Goal: Task Accomplishment & Management: Manage account settings

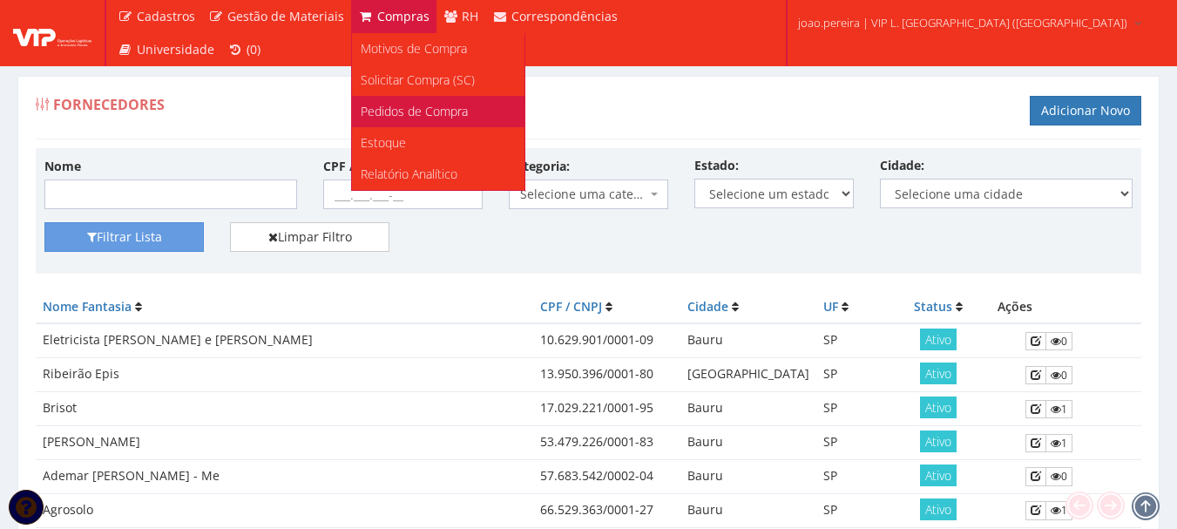
click at [444, 109] on span "Pedidos de Compra" at bounding box center [414, 111] width 107 height 17
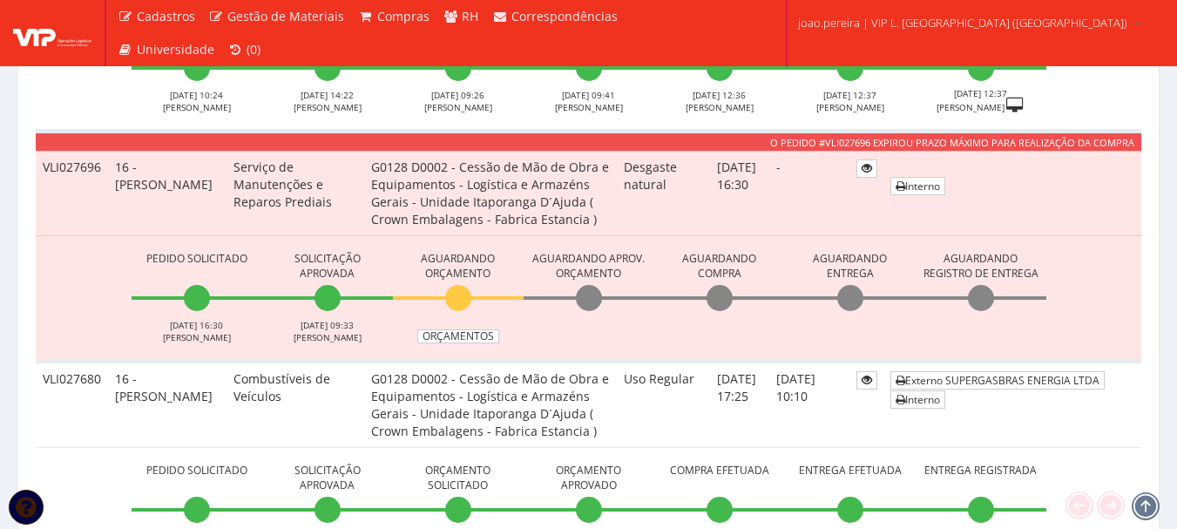
scroll to position [1481, 0]
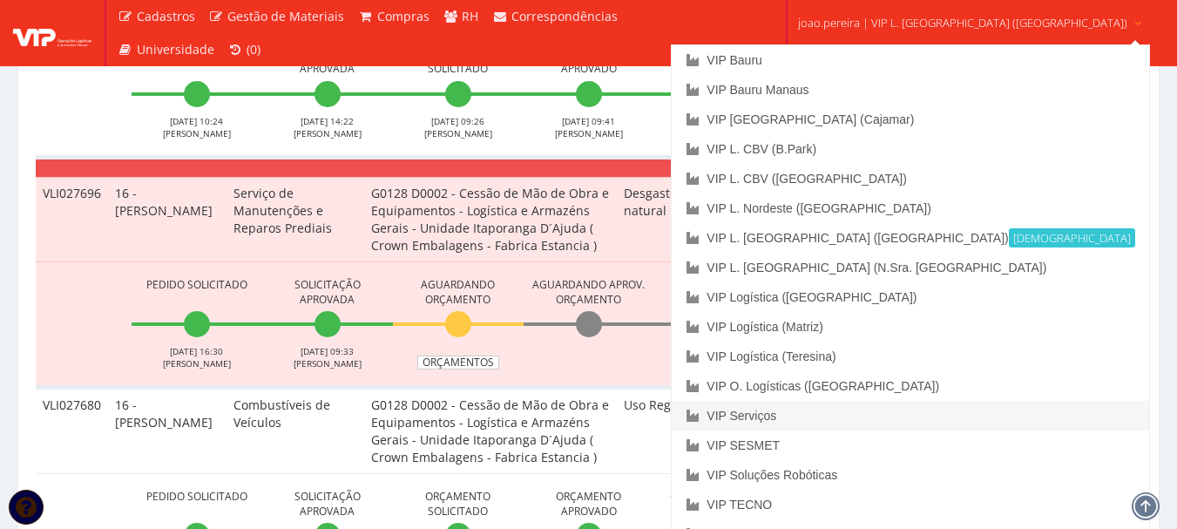
click at [855, 418] on link "VIP Serviços" at bounding box center [910, 416] width 477 height 30
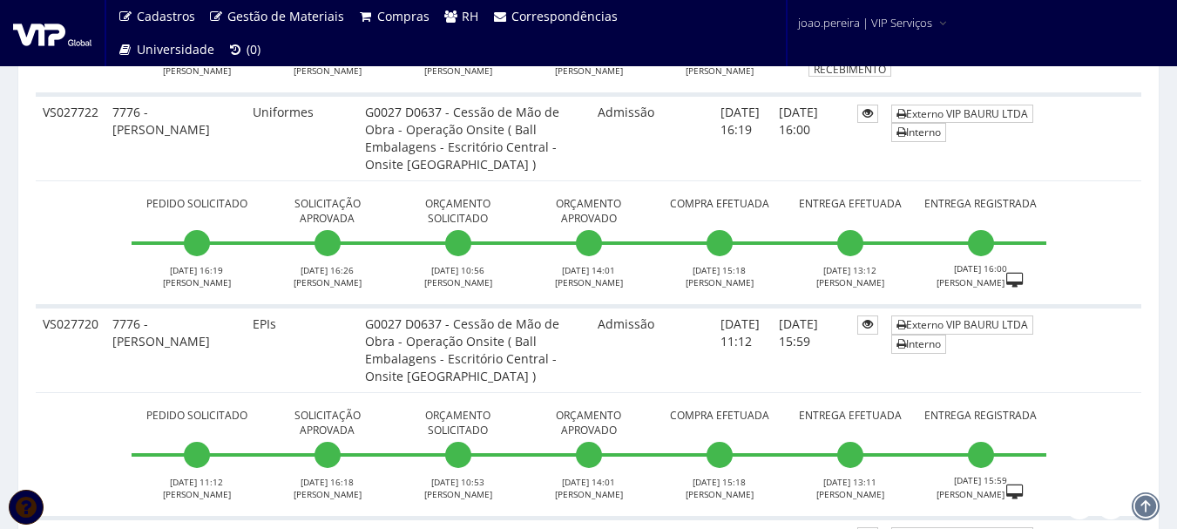
scroll to position [958, 0]
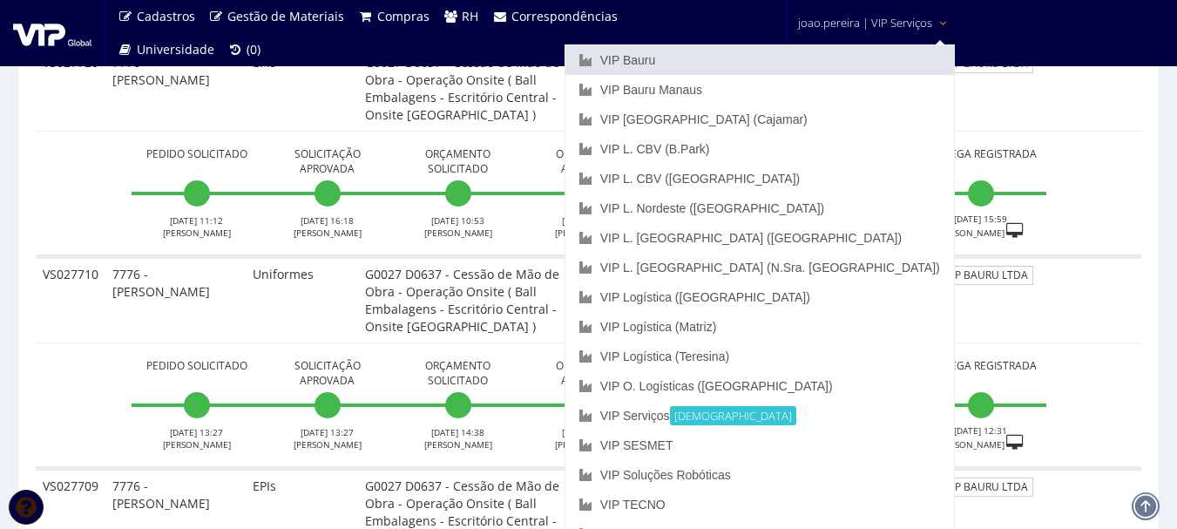
click at [793, 59] on link "VIP Bauru" at bounding box center [759, 60] width 389 height 30
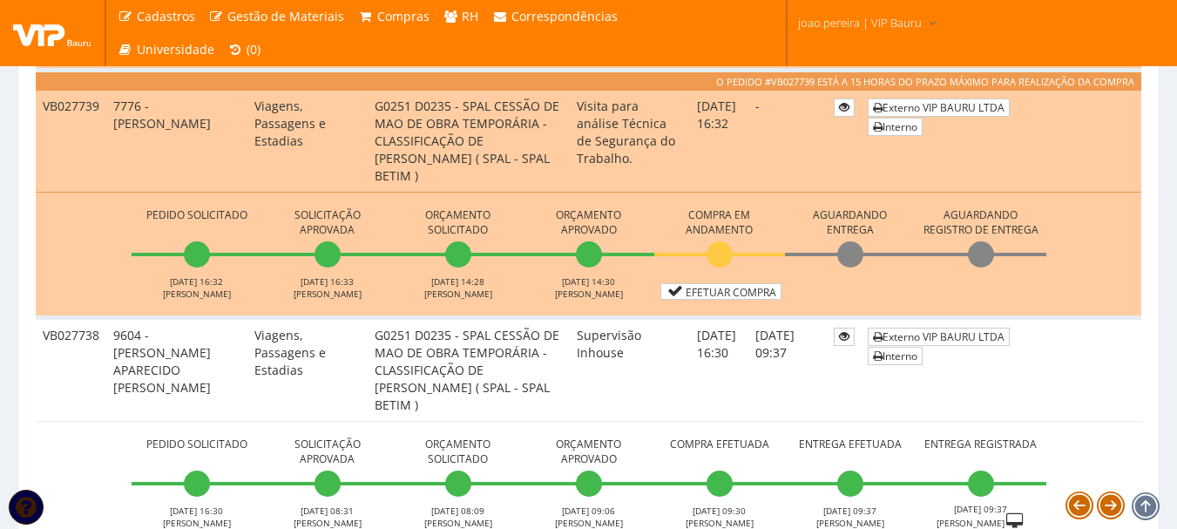
scroll to position [2178, 0]
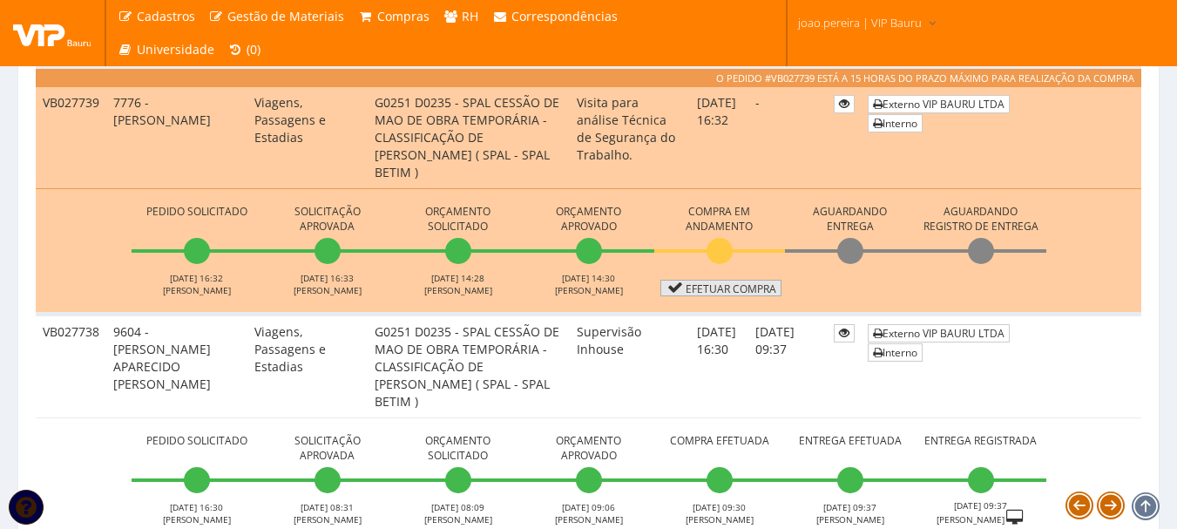
click at [738, 288] on link "Efetuar Compra" at bounding box center [720, 288] width 121 height 17
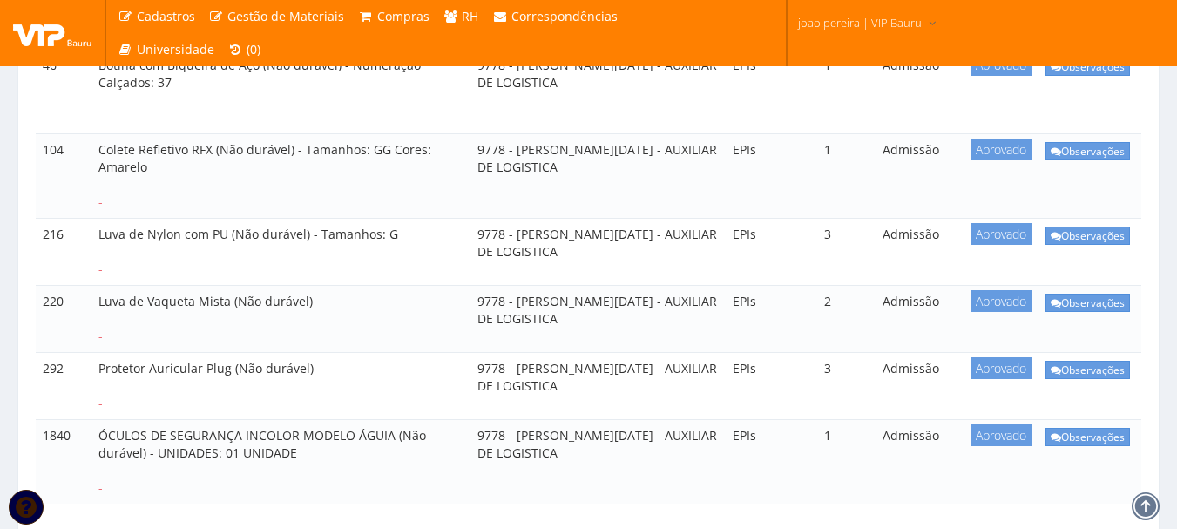
scroll to position [523, 0]
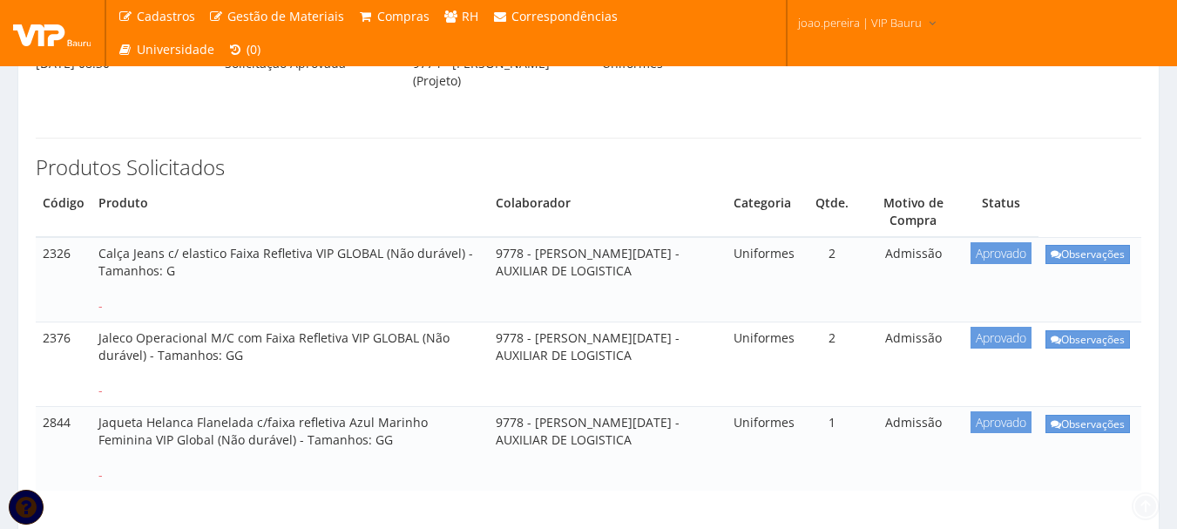
scroll to position [349, 0]
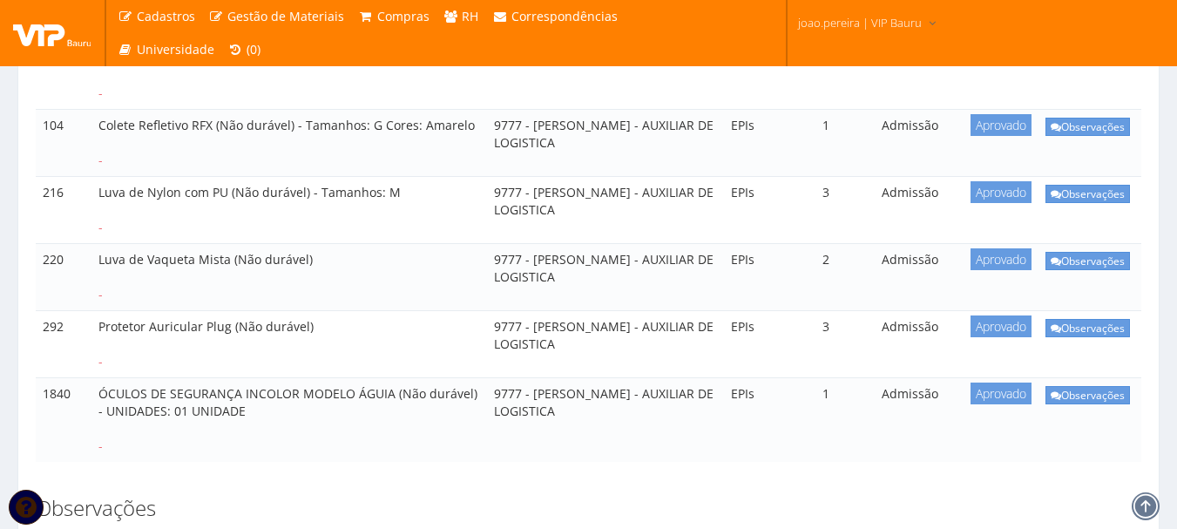
scroll to position [610, 0]
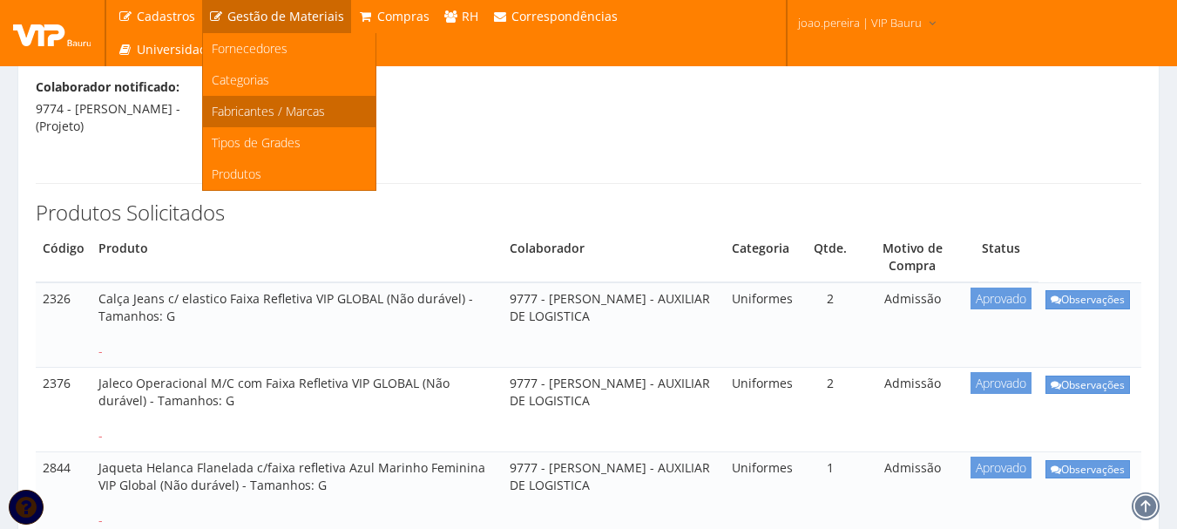
scroll to position [261, 0]
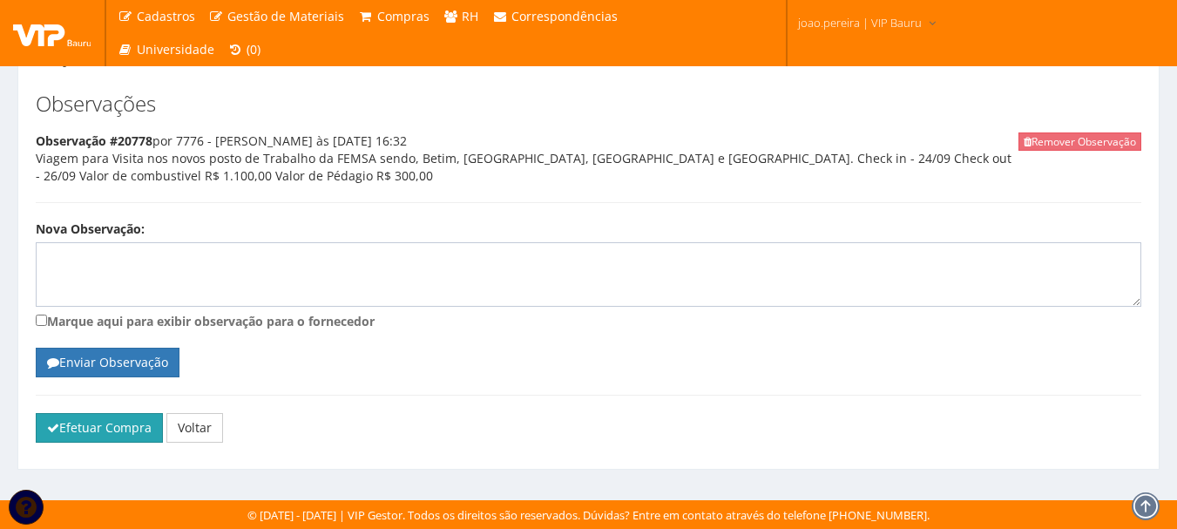
scroll to position [1315, 0]
click at [78, 429] on button "Efetuar Compra" at bounding box center [99, 428] width 127 height 30
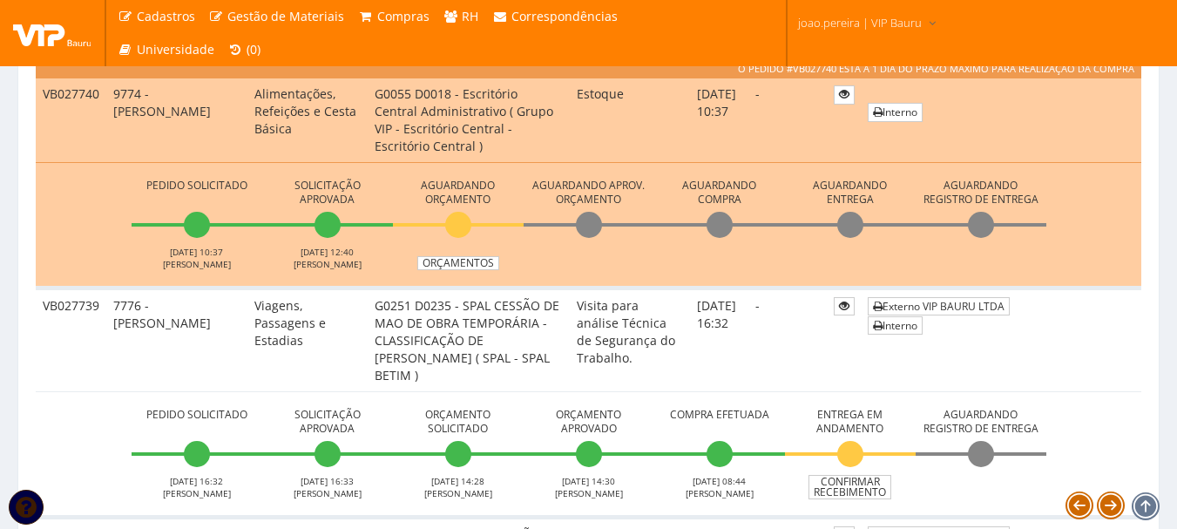
scroll to position [2178, 0]
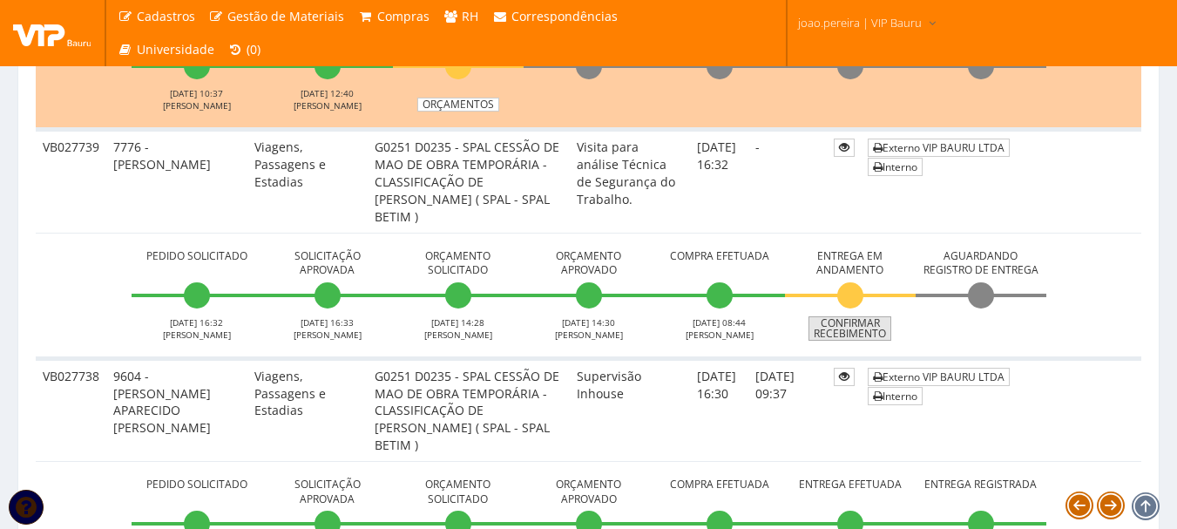
click at [863, 326] on link "Confirmar Recebimento" at bounding box center [850, 328] width 83 height 24
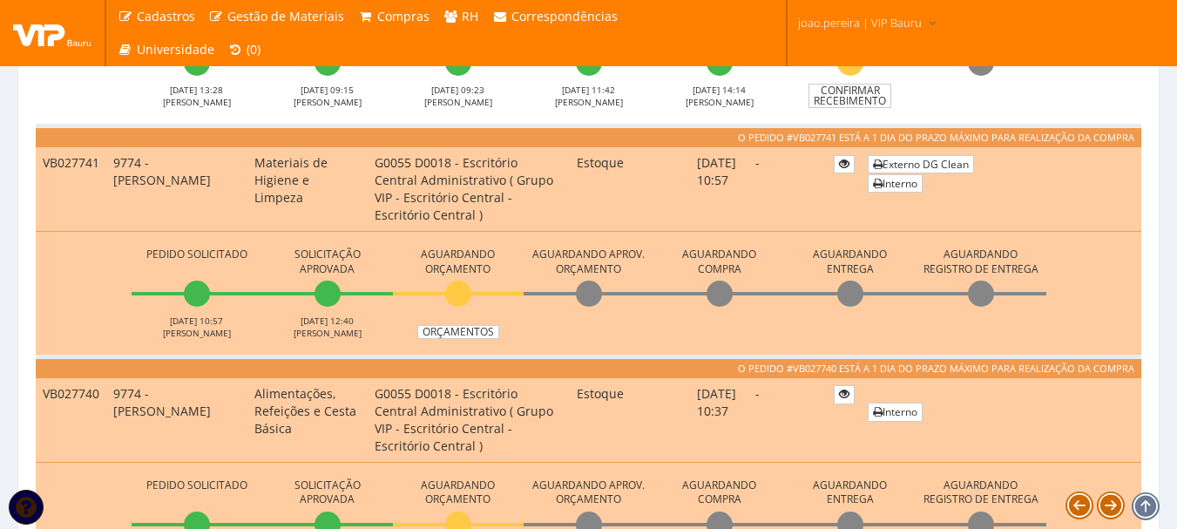
scroll to position [1655, 0]
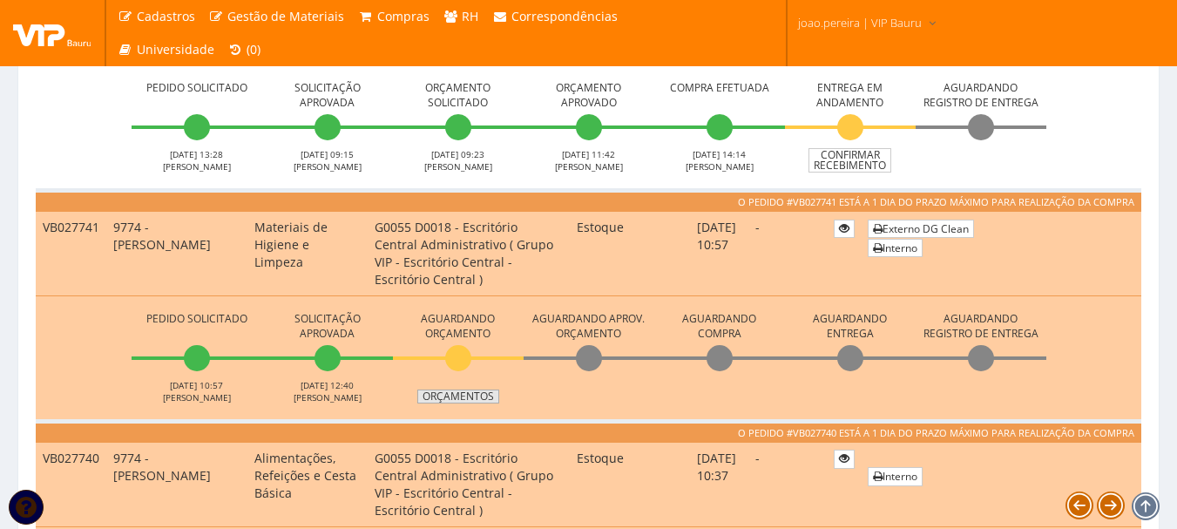
click at [467, 400] on link "Orçamentos" at bounding box center [458, 396] width 82 height 14
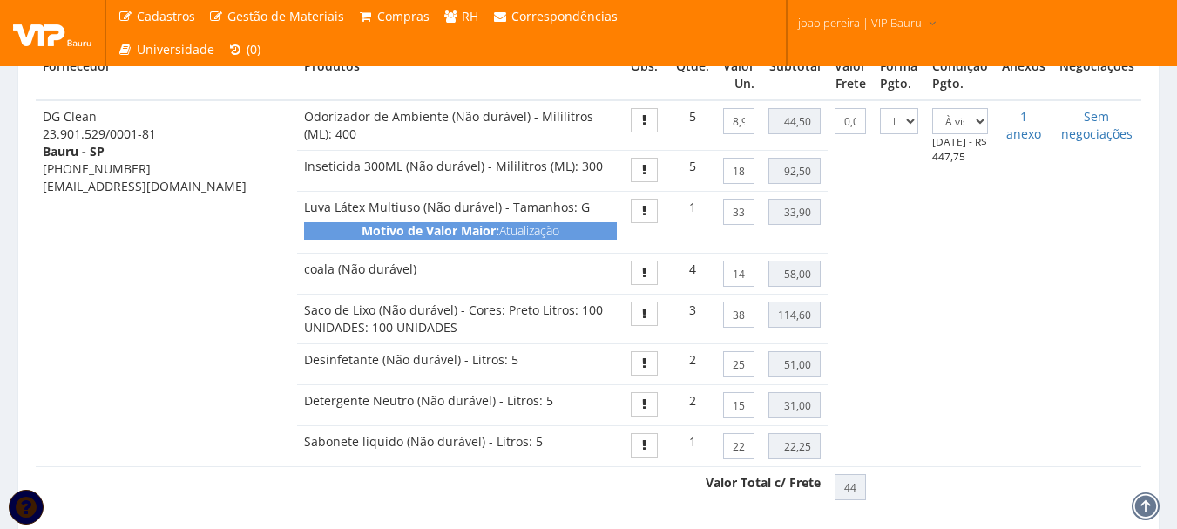
scroll to position [1046, 0]
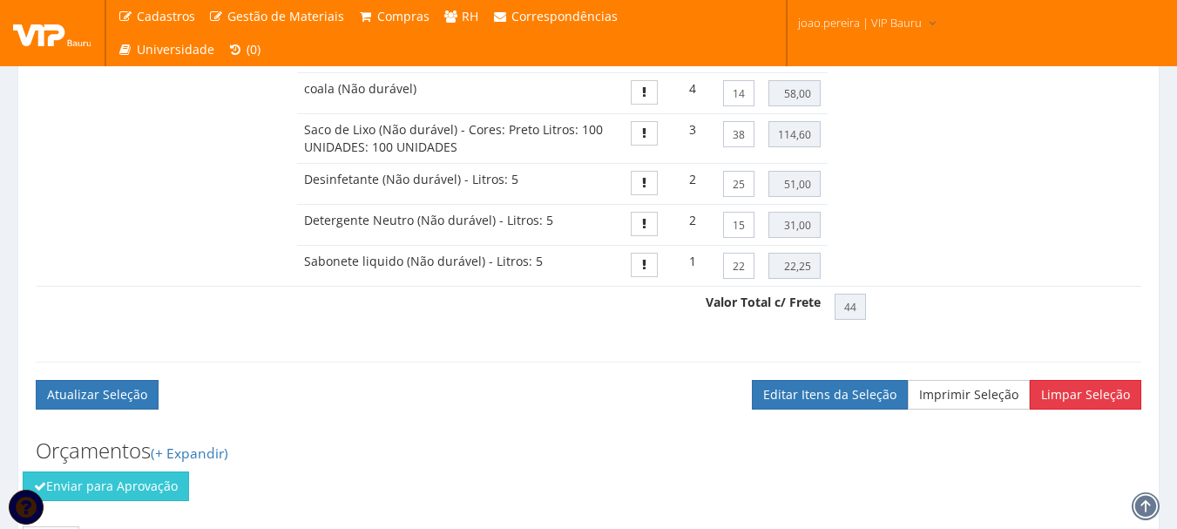
click at [1091, 406] on button "Limpar Seleção" at bounding box center [1086, 395] width 112 height 30
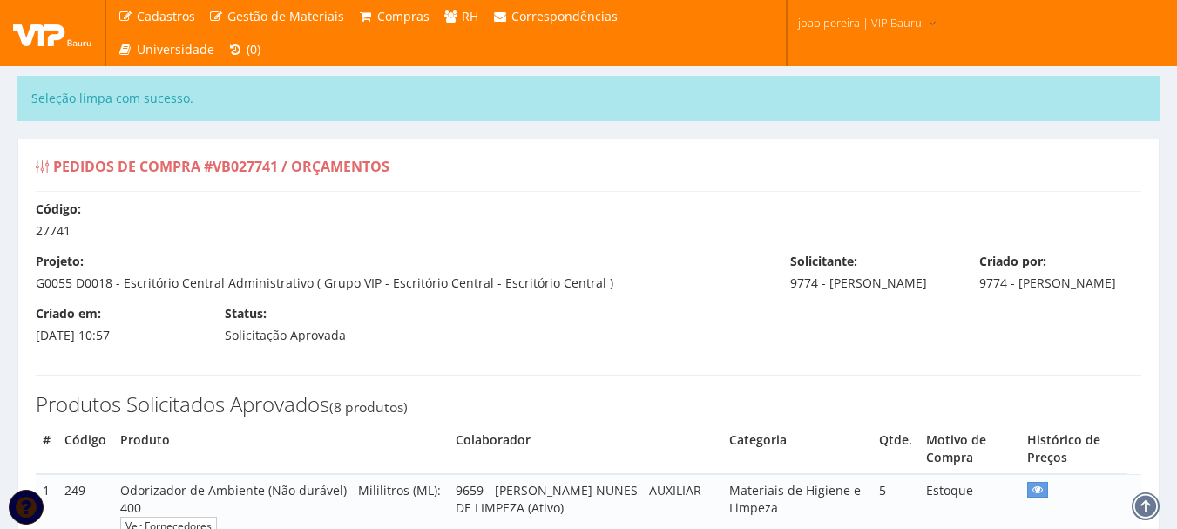
select select "0"
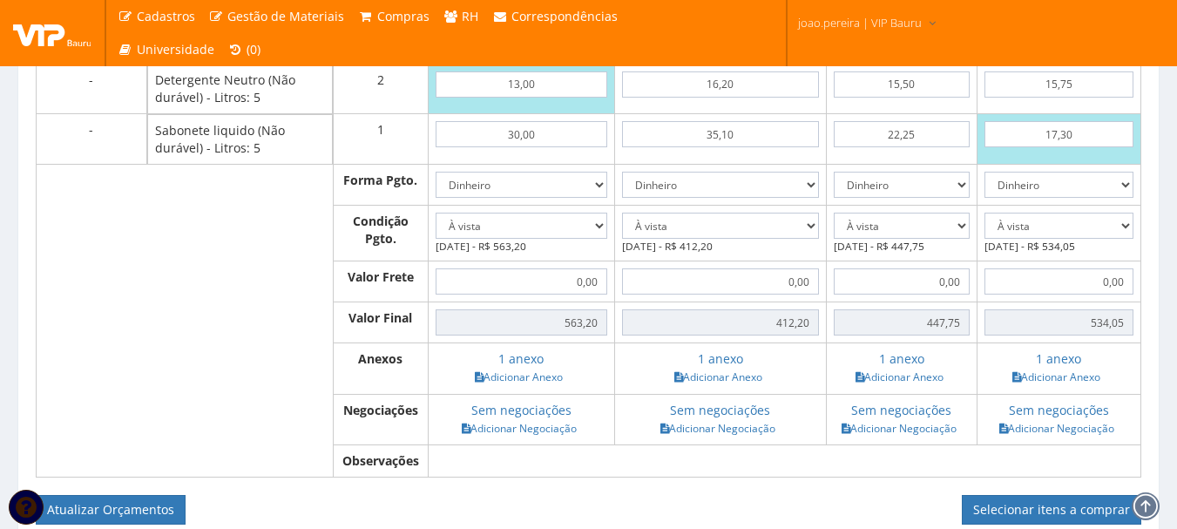
scroll to position [1577, 0]
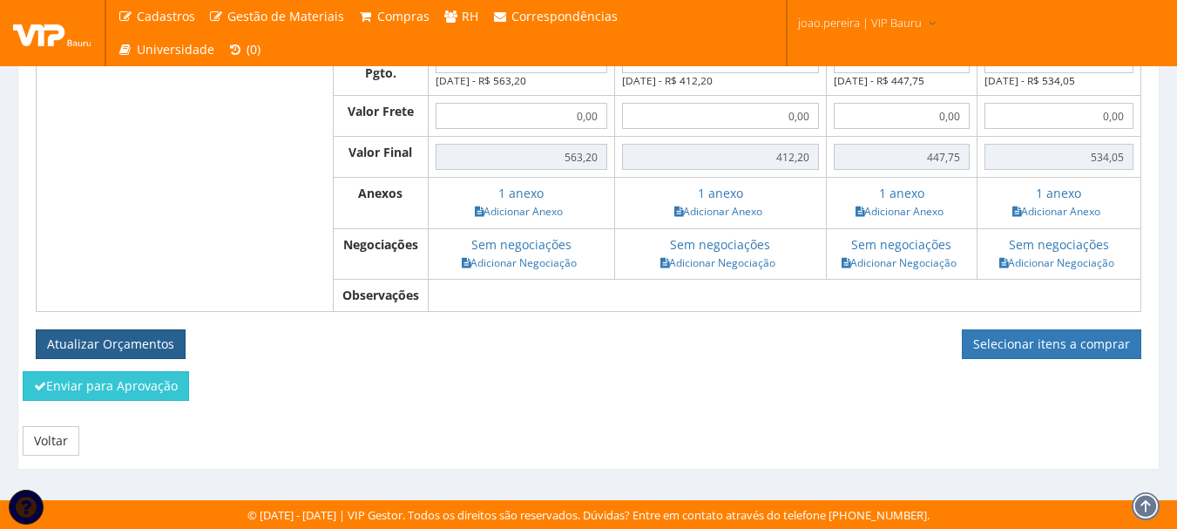
click at [98, 336] on button "Atualizar Orçamentos" at bounding box center [111, 344] width 150 height 30
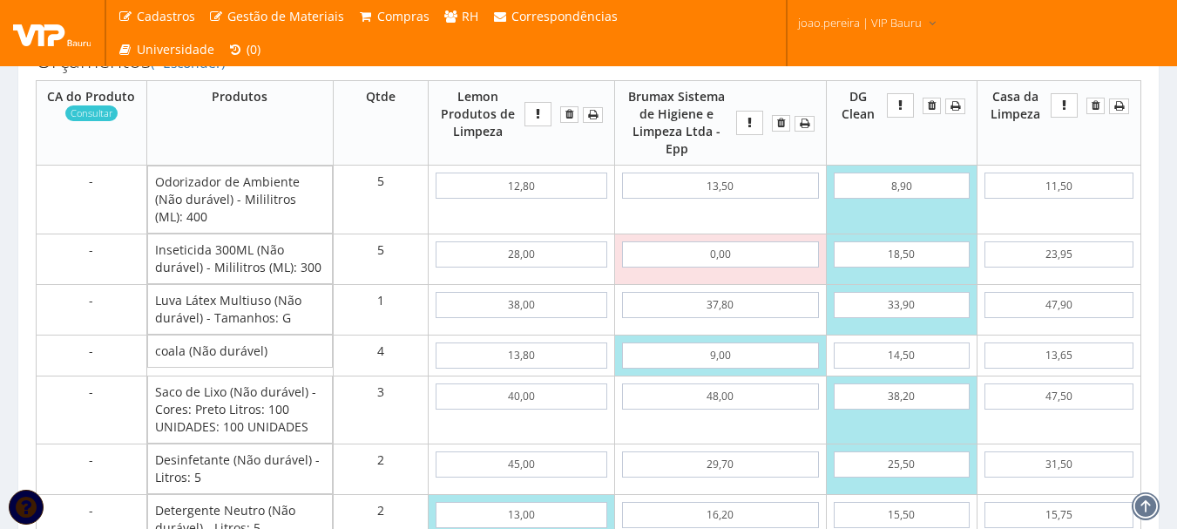
scroll to position [793, 0]
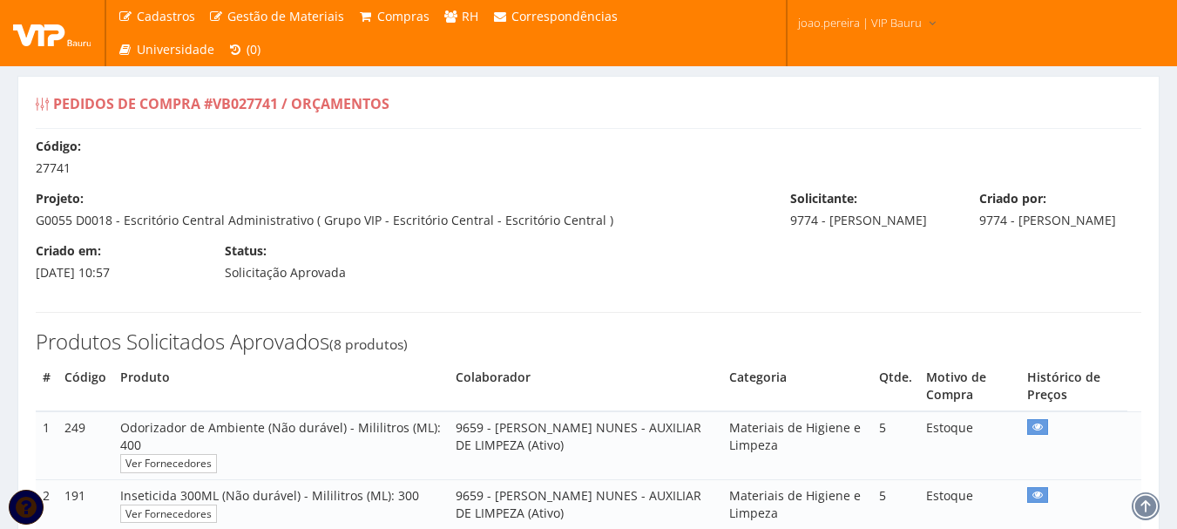
select select "0"
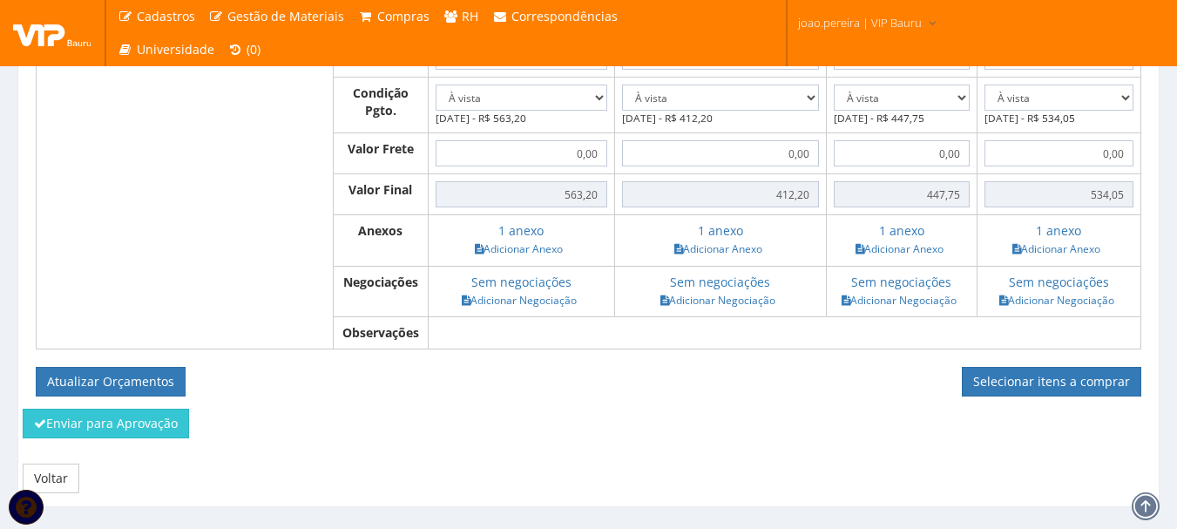
scroll to position [1514, 0]
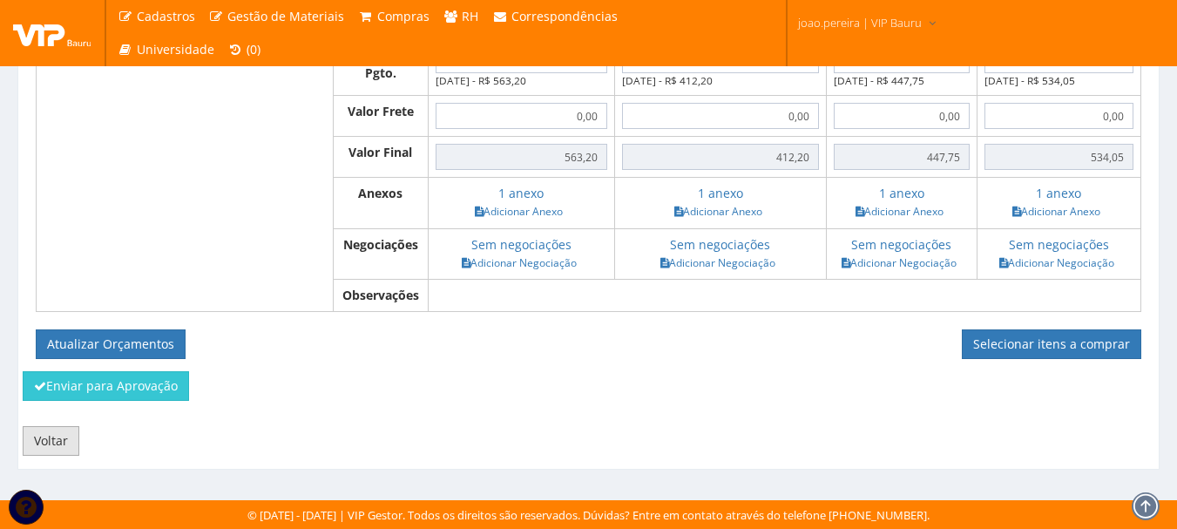
click at [46, 430] on link "Voltar" at bounding box center [51, 441] width 57 height 30
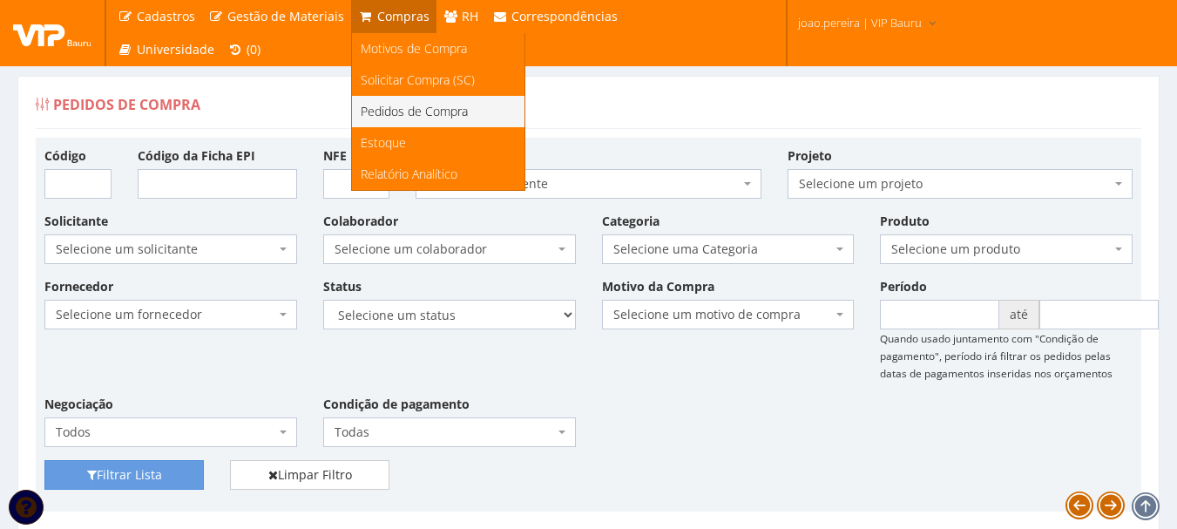
click at [409, 112] on span "Pedidos de Compra" at bounding box center [414, 111] width 107 height 17
